Goal: Information Seeking & Learning: Learn about a topic

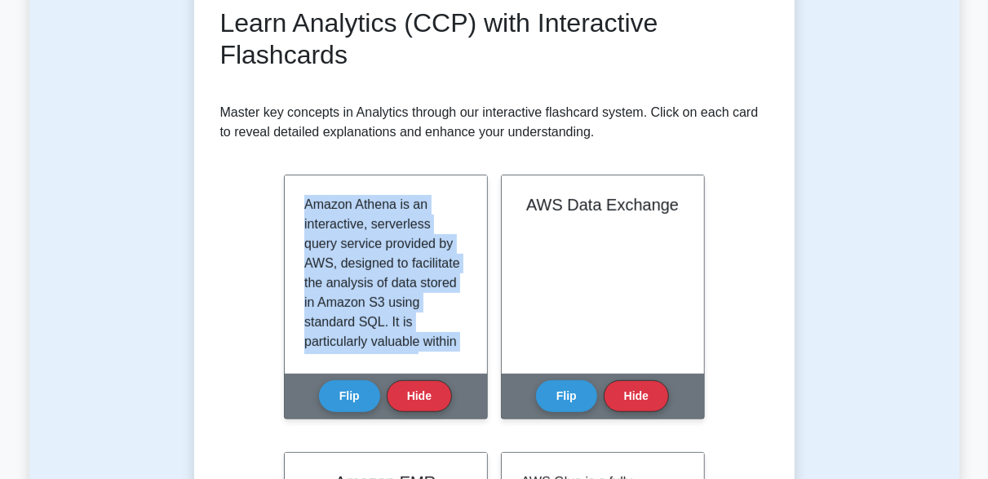
drag, startPoint x: 360, startPoint y: 337, endPoint x: 294, endPoint y: 170, distance: 179.5
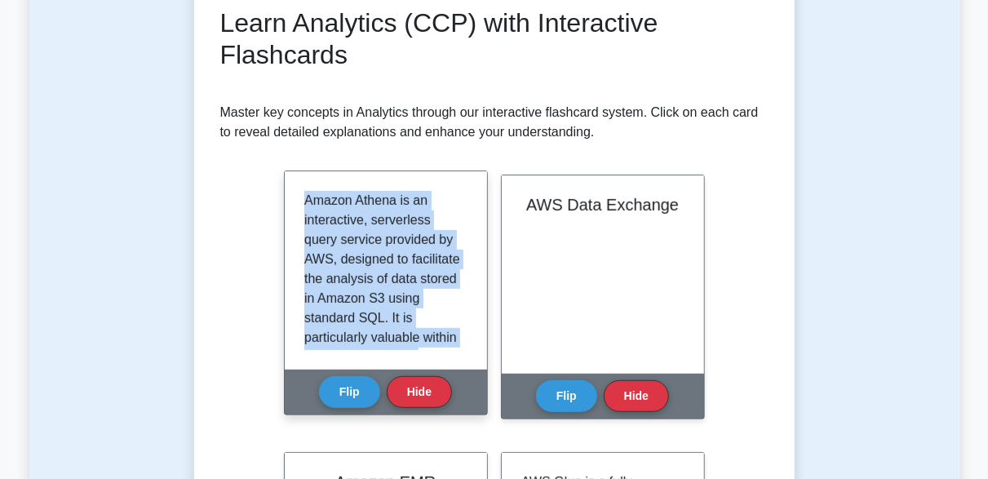
copy div "Amazon Athena Amazon Athena is an interactive, serverless query service provide…"
click at [345, 396] on button "Flip" at bounding box center [349, 391] width 61 height 32
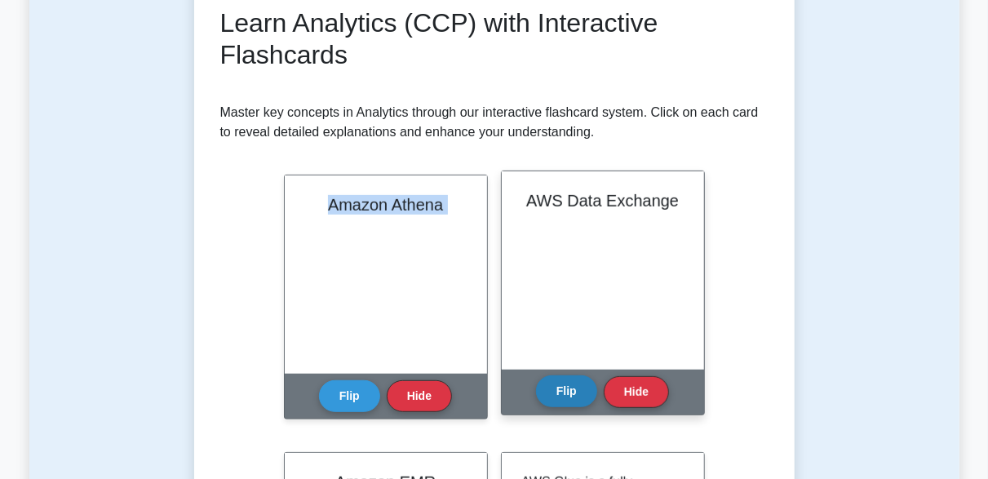
click at [568, 394] on button "Flip" at bounding box center [566, 391] width 61 height 32
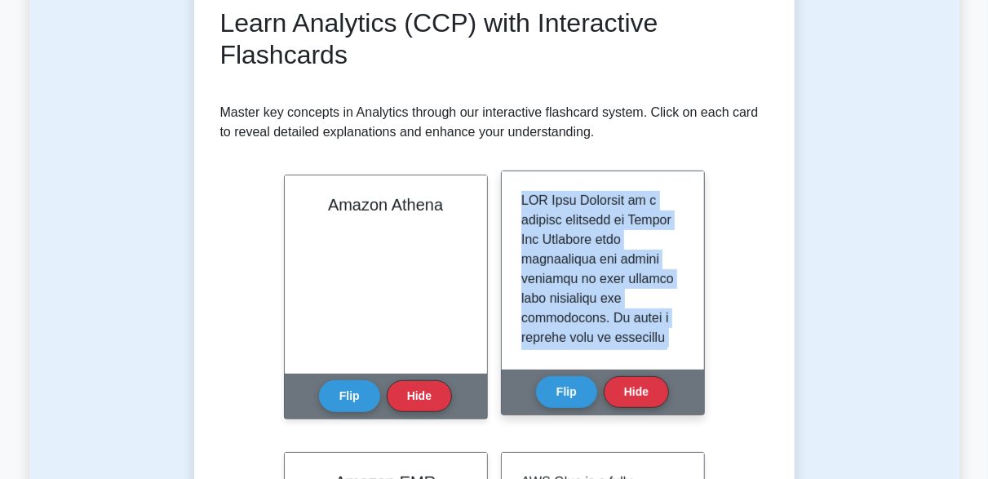
drag, startPoint x: 664, startPoint y: 329, endPoint x: 511, endPoint y: 181, distance: 212.8
click at [511, 181] on div at bounding box center [603, 270] width 202 height 198
copy p "AWS Data Exchange is a service provided by Amazon Web Services that facilitates…"
